Goal: Information Seeking & Learning: Learn about a topic

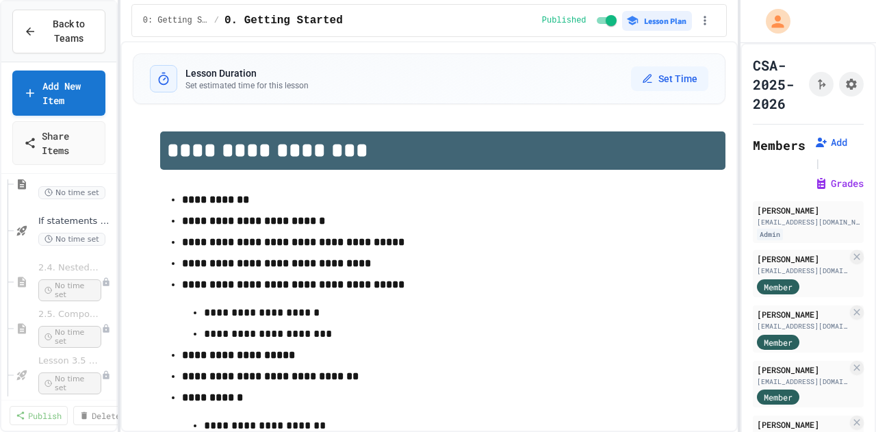
scroll to position [353, 0]
click at [63, 270] on span "2.4. Nested if Statements" at bounding box center [62, 267] width 49 height 12
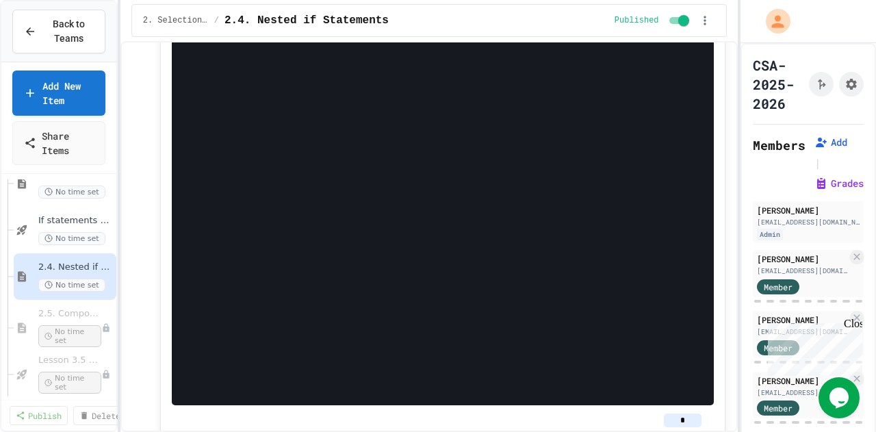
scroll to position [4276, 0]
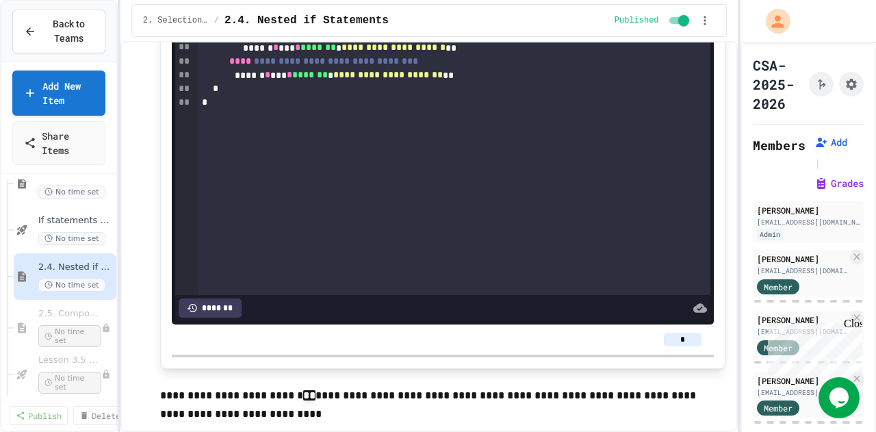
scroll to position [6056, 0]
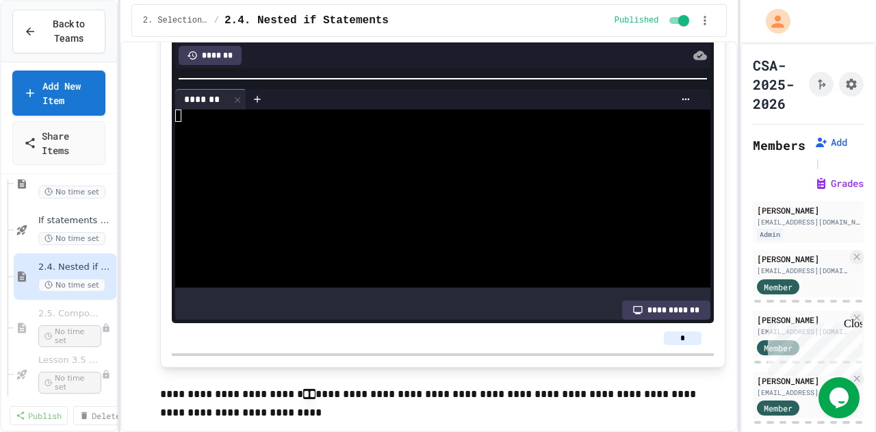
scroll to position [83, 0]
click at [245, 133] on div at bounding box center [424, 128] width 499 height 12
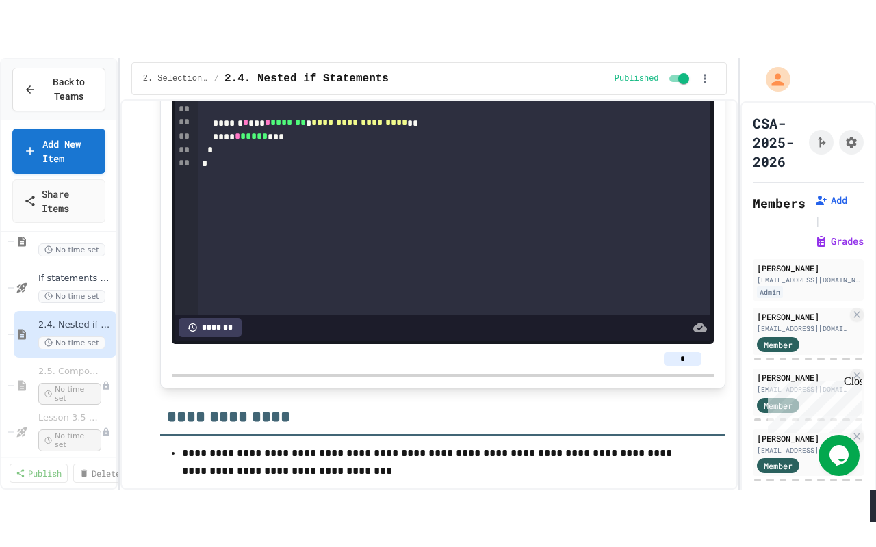
scroll to position [7960, 0]
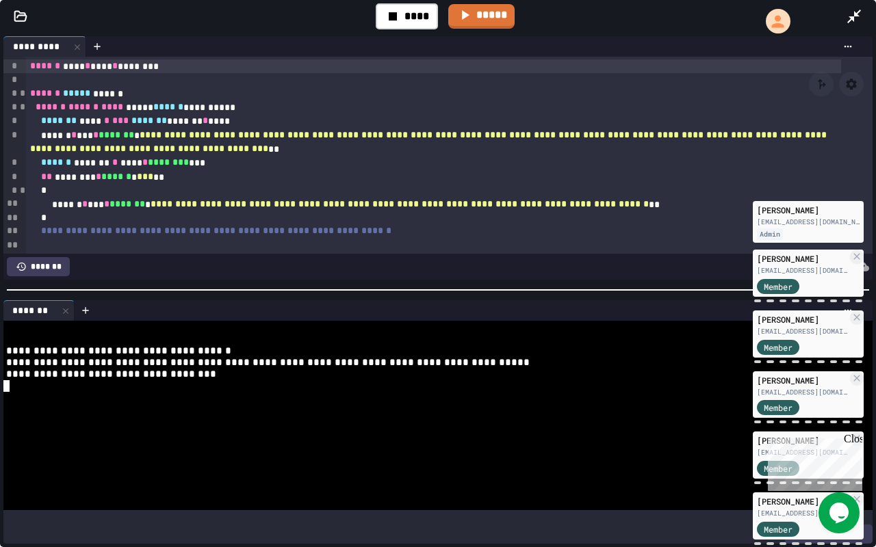
click at [114, 397] on div at bounding box center [424, 398] width 843 height 12
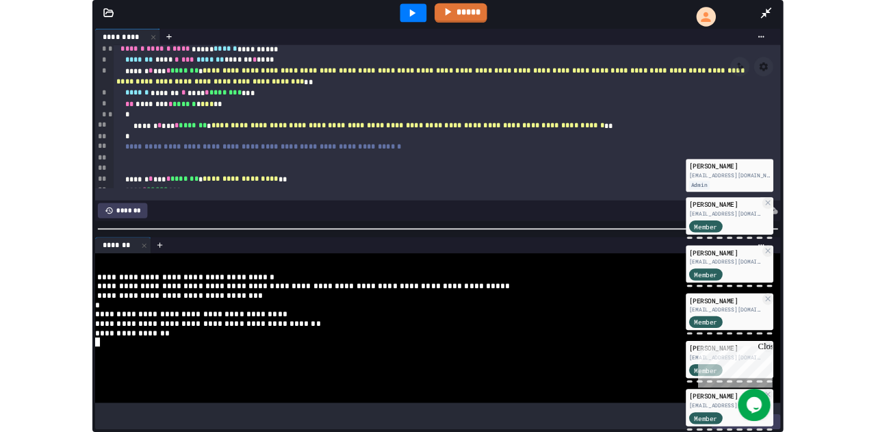
scroll to position [0, 0]
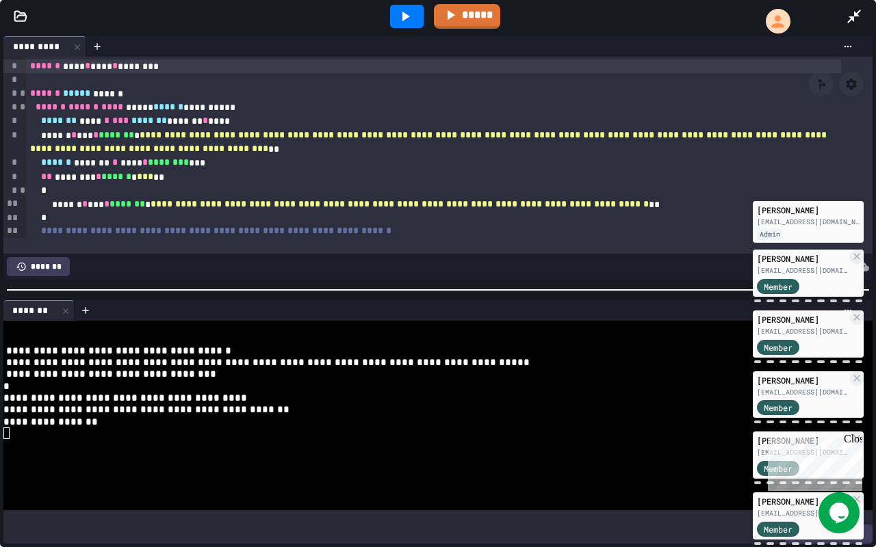
click at [852, 18] on icon at bounding box center [854, 17] width 14 height 14
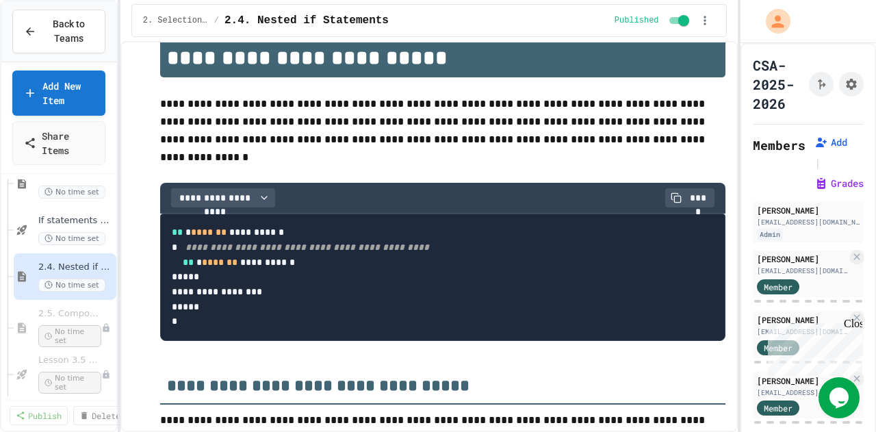
scroll to position [46, 0]
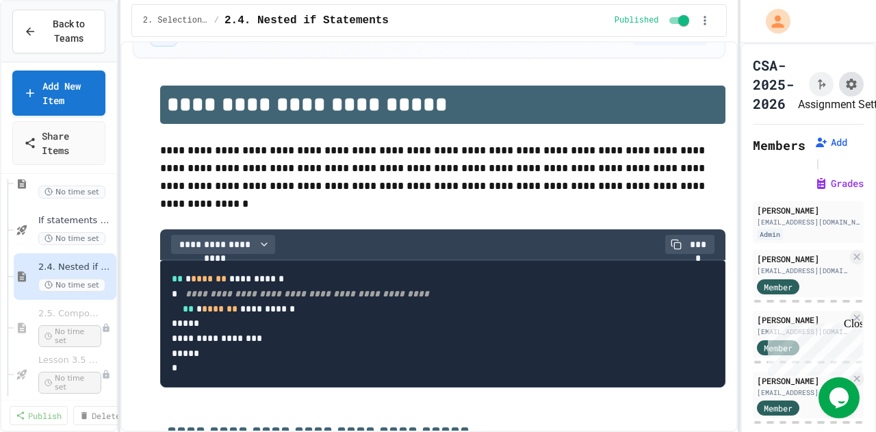
click at [844, 82] on icon "Assignment Settings" at bounding box center [851, 84] width 14 height 14
